Goal: Information Seeking & Learning: Learn about a topic

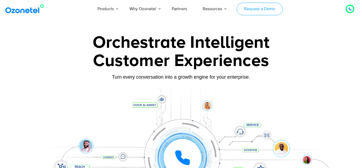
click at [263, 10] on link "Request a Demo" at bounding box center [260, 9] width 46 height 13
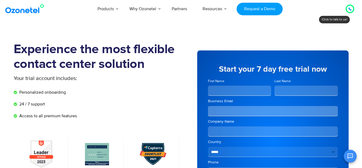
click at [350, 8] on icon at bounding box center [350, 9] width 3 height 3
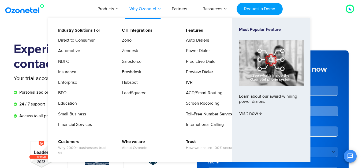
click at [141, 8] on link "Why Ozonetel" at bounding box center [143, 9] width 42 height 18
